Goal: Information Seeking & Learning: Learn about a topic

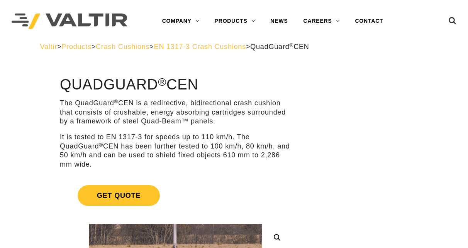
click at [250, 69] on link "CRASH CUSHIONS" at bounding box center [255, 67] width 97 height 15
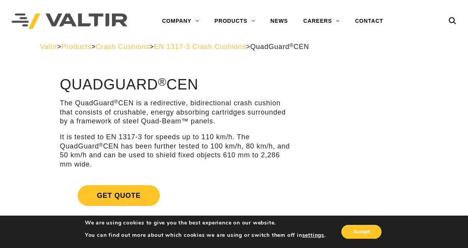
click at [250, 69] on link "CRASH CUSHIONS" at bounding box center [255, 67] width 97 height 15
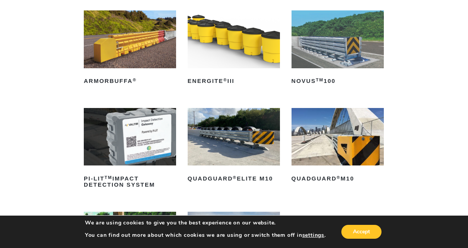
click at [253, 148] on img at bounding box center [234, 137] width 92 height 58
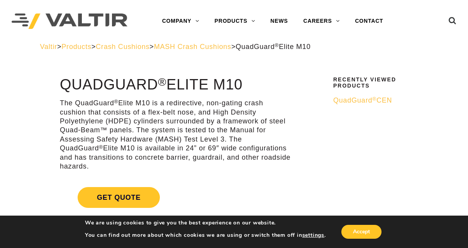
scroll to position [155, 0]
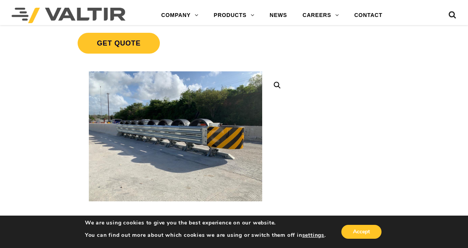
click at [279, 87] on link at bounding box center [277, 85] width 14 height 14
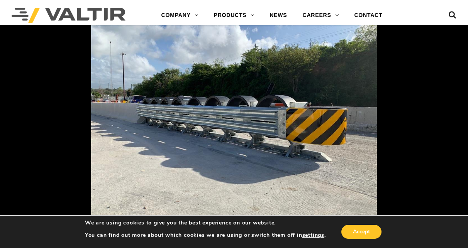
click at [279, 87] on img at bounding box center [234, 124] width 286 height 214
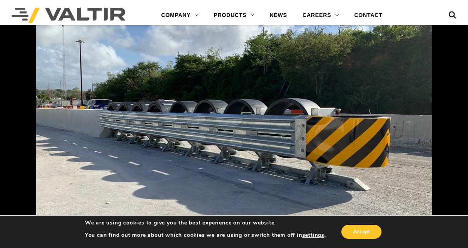
click at [279, 87] on img at bounding box center [234, 138] width 396 height 297
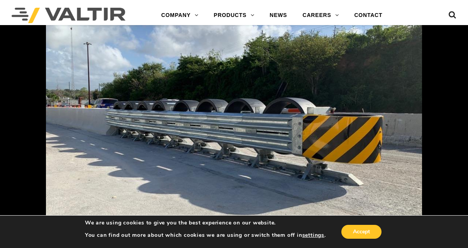
click at [279, 87] on img at bounding box center [234, 136] width 376 height 282
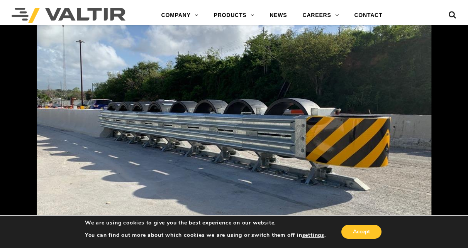
click at [279, 87] on img at bounding box center [234, 138] width 395 height 296
click at [346, 115] on img at bounding box center [234, 138] width 396 height 297
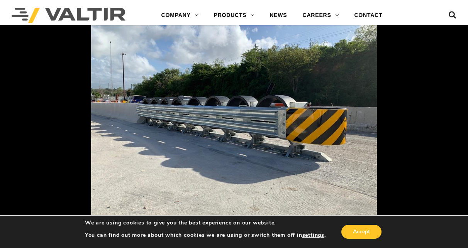
click at [350, 112] on img at bounding box center [234, 124] width 286 height 214
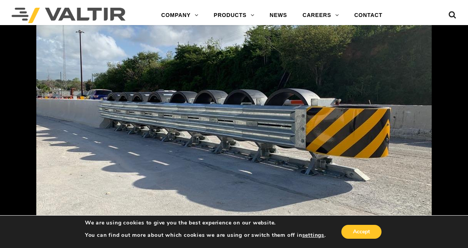
click at [453, 17] on icon at bounding box center [453, 17] width 8 height 12
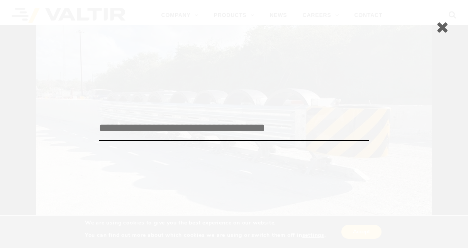
click at [441, 24] on icon at bounding box center [442, 26] width 12 height 15
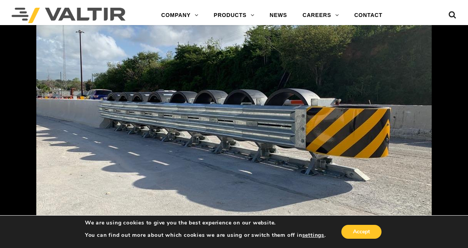
click at [286, 153] on img at bounding box center [234, 129] width 396 height 297
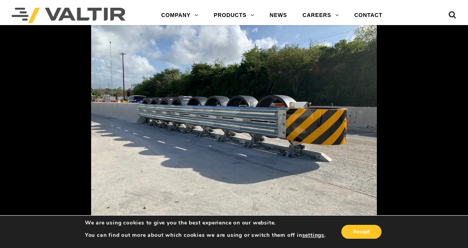
click at [286, 153] on img at bounding box center [234, 124] width 286 height 214
